Goal: Transaction & Acquisition: Purchase product/service

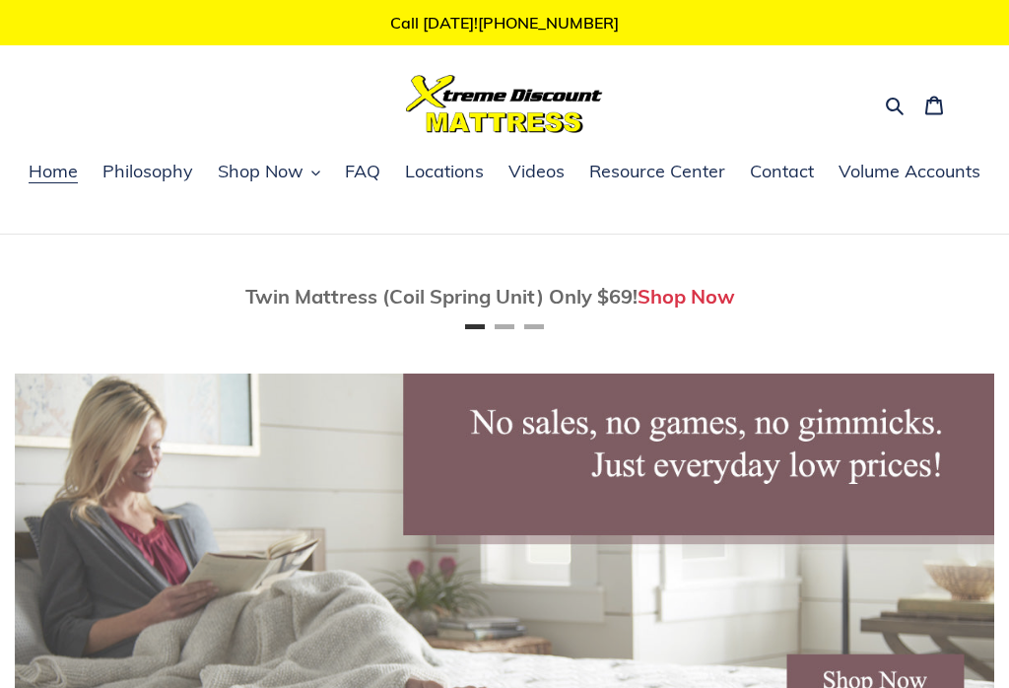
click at [890, 98] on icon "button" at bounding box center [895, 106] width 20 height 20
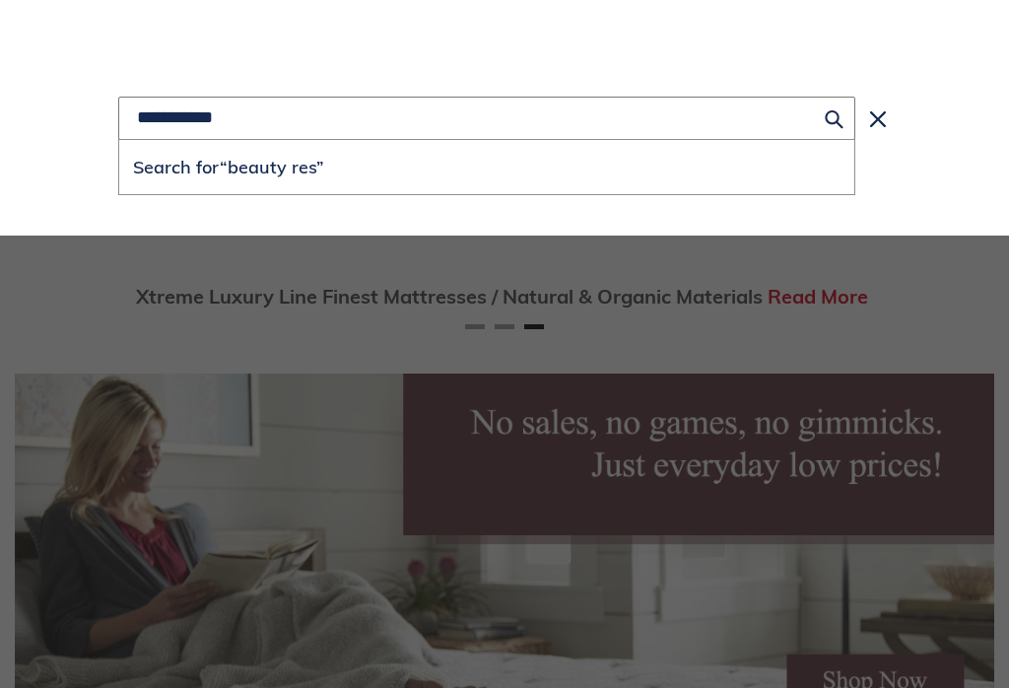
scroll to position [0, 1959]
type input "**********"
click at [487, 168] on button "Search for “beauty rest”" at bounding box center [486, 167] width 735 height 54
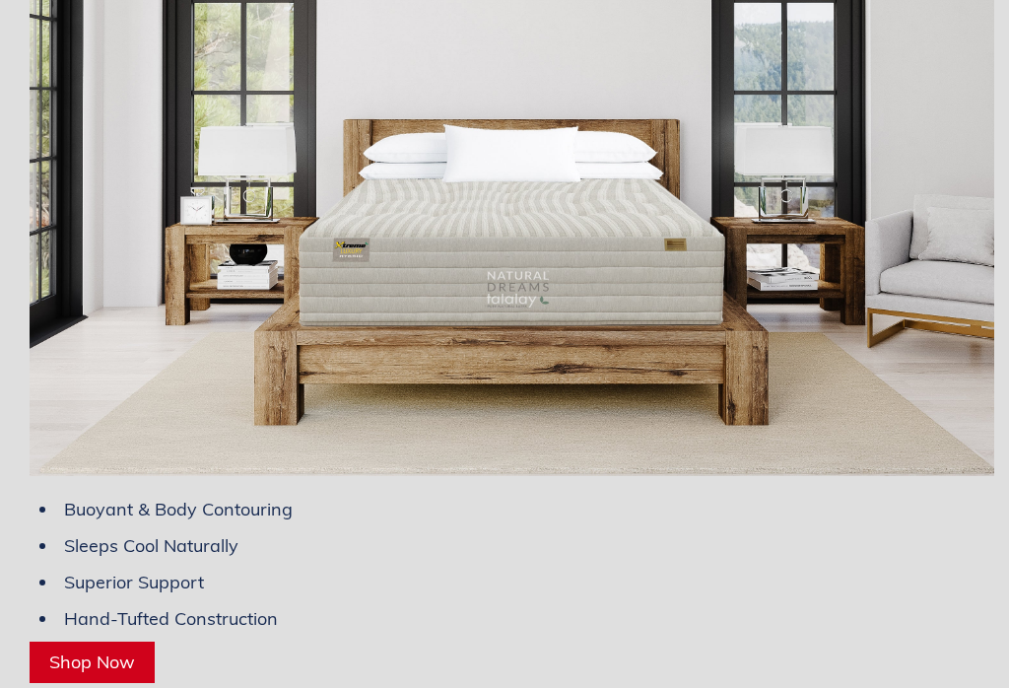
scroll to position [10432, 0]
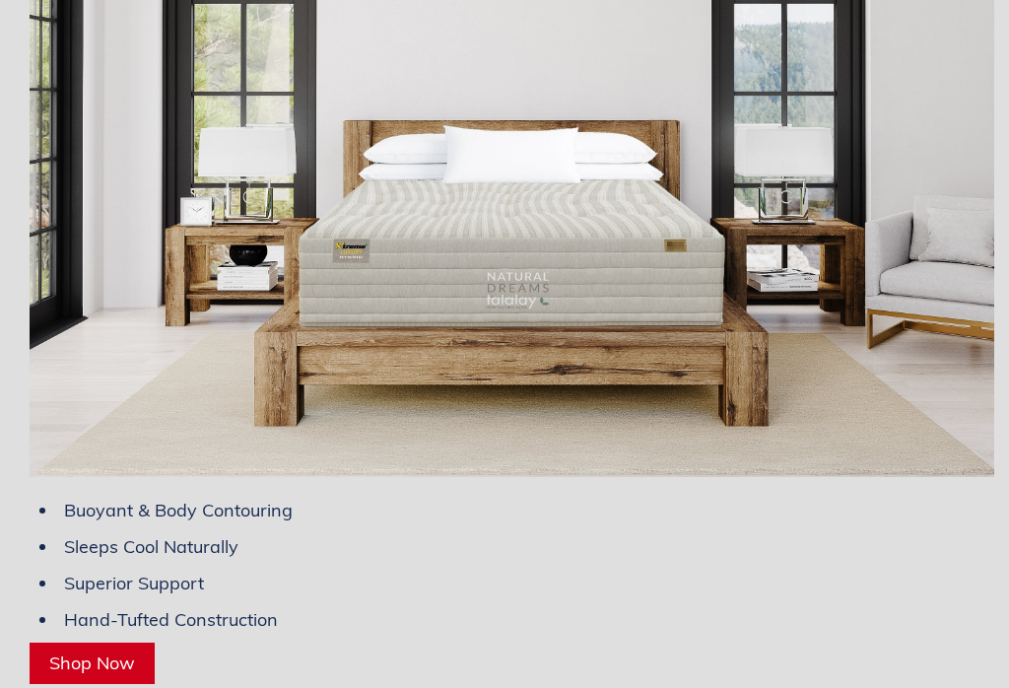
click at [80, 651] on span "Shop Now" at bounding box center [92, 662] width 86 height 23
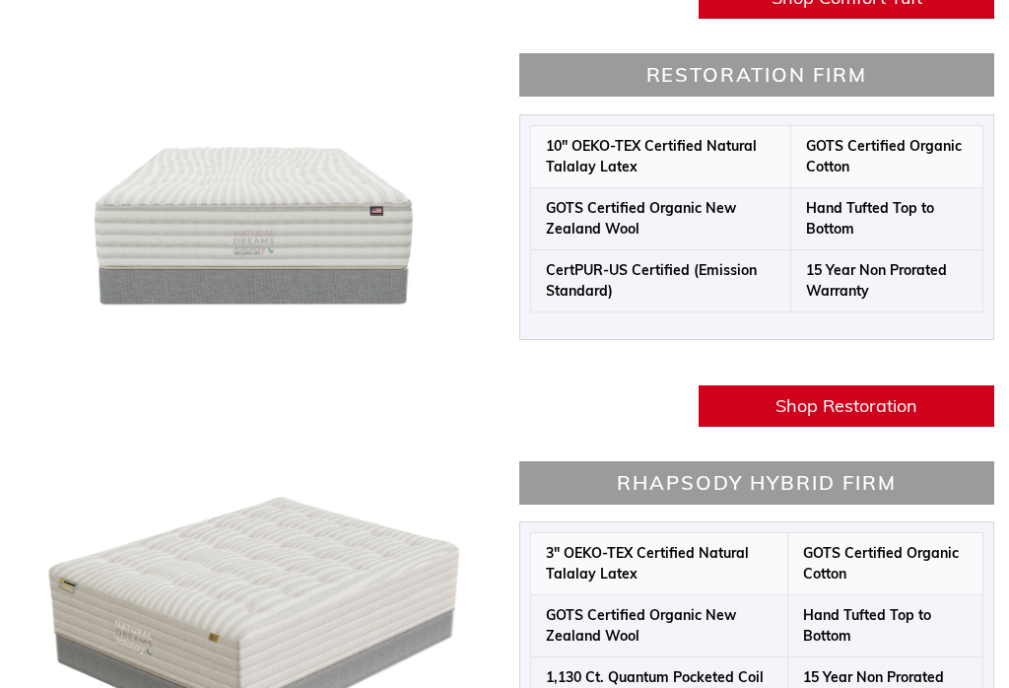
scroll to position [2025, 0]
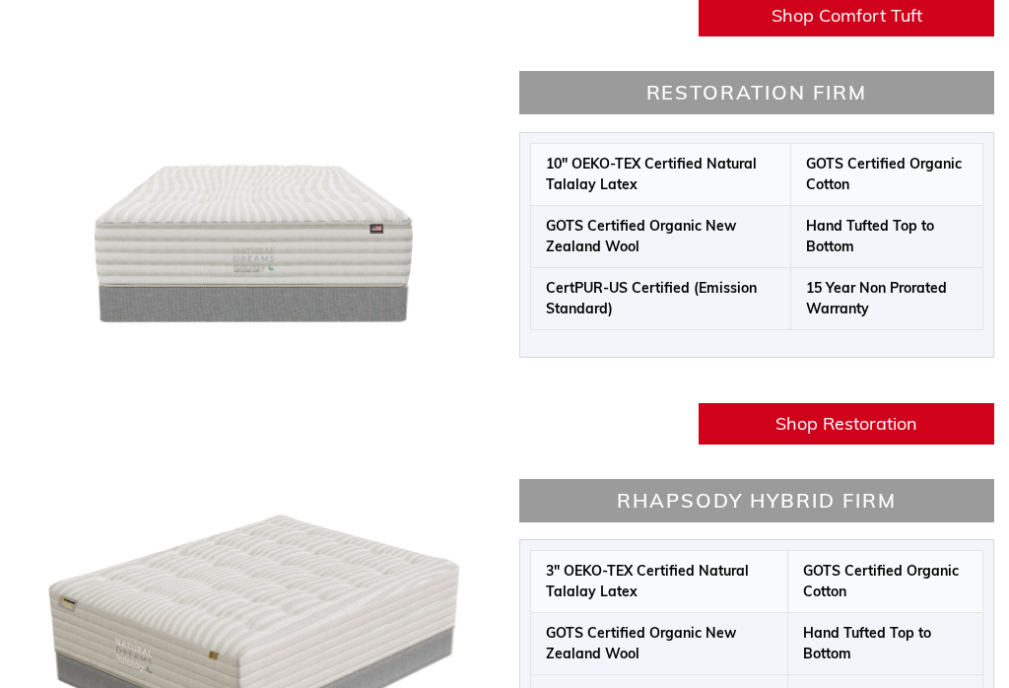
click at [864, 415] on span "Shop Restoration" at bounding box center [846, 424] width 142 height 23
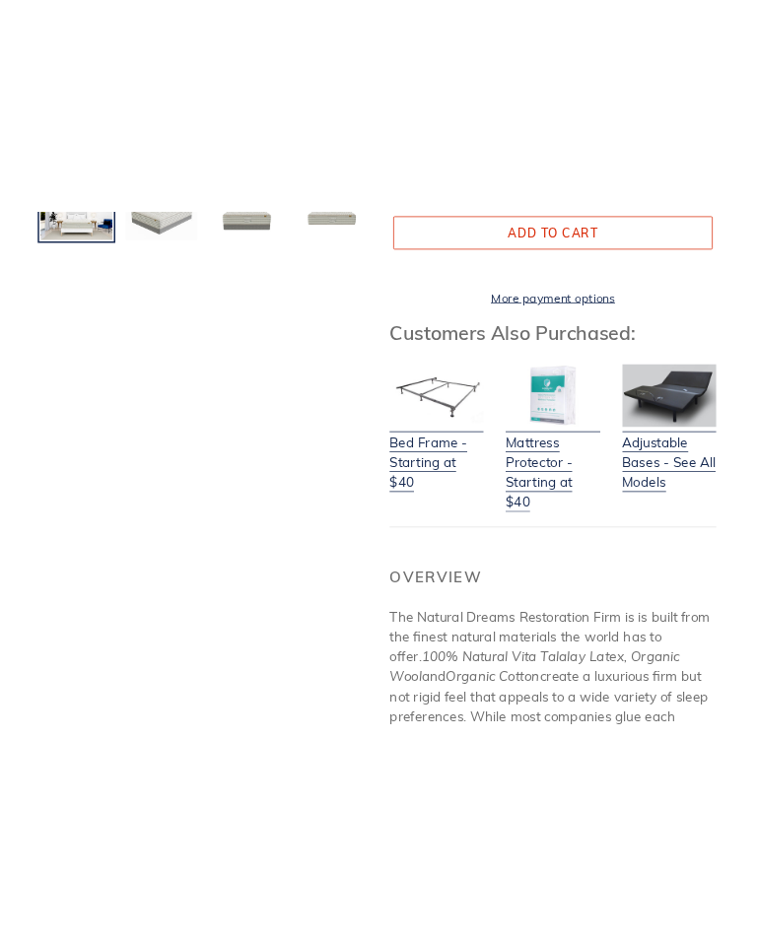
scroll to position [666, 0]
